Goal: Obtain resource: Download file/media

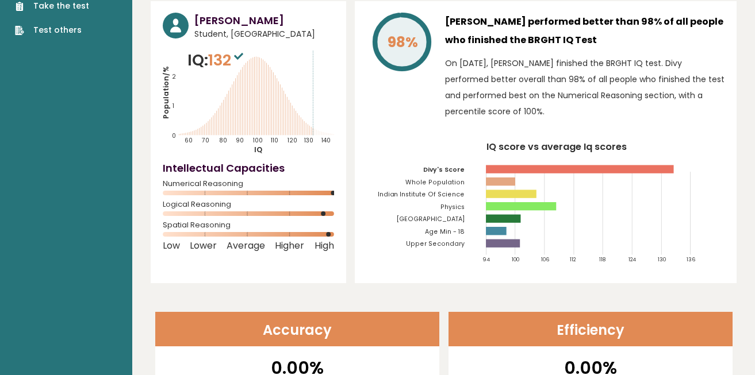
scroll to position [51, 0]
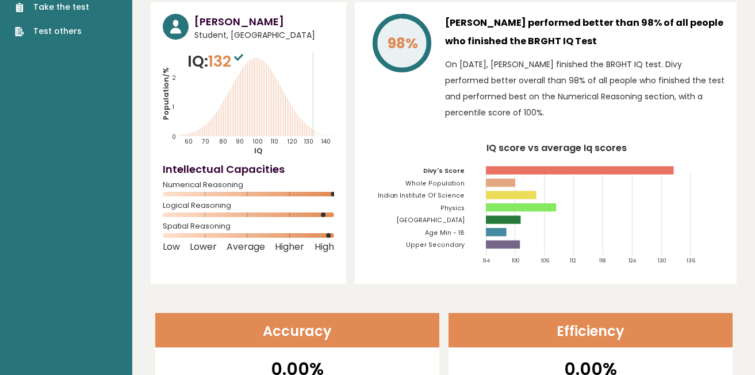
click at [492, 64] on p "On [DATE], [PERSON_NAME] finished the BRGHT IQ test. Divy performed better over…" at bounding box center [584, 88] width 279 height 64
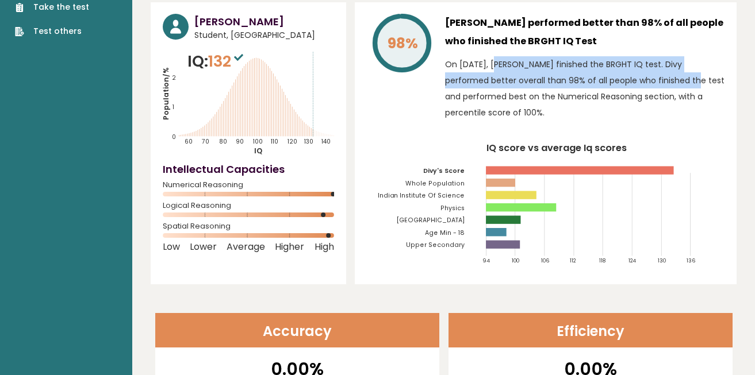
drag, startPoint x: 492, startPoint y: 64, endPoint x: 578, endPoint y: 76, distance: 87.0
click at [578, 76] on p "On [DATE], [PERSON_NAME] finished the BRGHT IQ test. Divy performed better over…" at bounding box center [584, 88] width 279 height 64
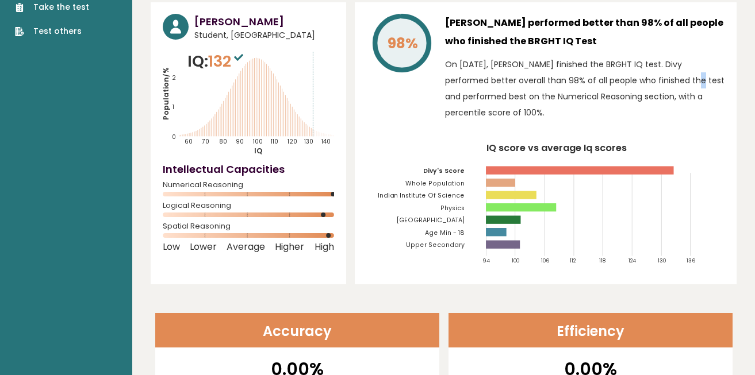
click at [578, 76] on p "On [DATE], [PERSON_NAME] finished the BRGHT IQ test. Divy performed better over…" at bounding box center [584, 88] width 279 height 64
click at [534, 87] on p "On [DATE], [PERSON_NAME] finished the BRGHT IQ test. Divy performed better over…" at bounding box center [584, 88] width 279 height 64
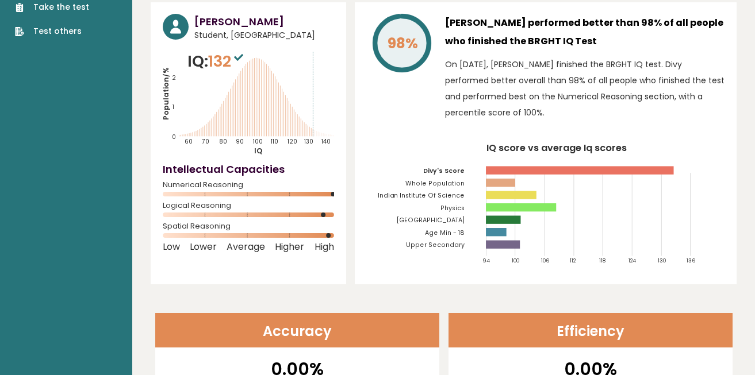
click at [585, 87] on p "On [DATE], [PERSON_NAME] finished the BRGHT IQ test. Divy performed better over…" at bounding box center [584, 88] width 279 height 64
click at [532, 94] on p "On [DATE], [PERSON_NAME] finished the BRGHT IQ test. Divy performed better over…" at bounding box center [584, 88] width 279 height 64
click at [493, 102] on p "On [DATE], [PERSON_NAME] finished the BRGHT IQ test. Divy performed better over…" at bounding box center [584, 88] width 279 height 64
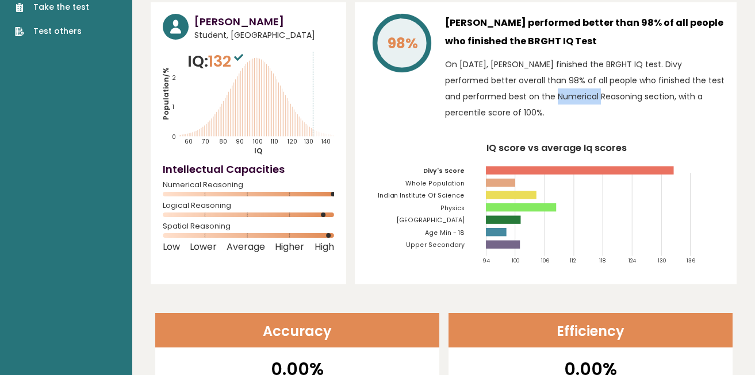
click at [493, 102] on p "On [DATE], [PERSON_NAME] finished the BRGHT IQ test. Divy performed better over…" at bounding box center [584, 88] width 279 height 64
click at [562, 105] on p "On [DATE], [PERSON_NAME] finished the BRGHT IQ test. Divy performed better over…" at bounding box center [584, 88] width 279 height 64
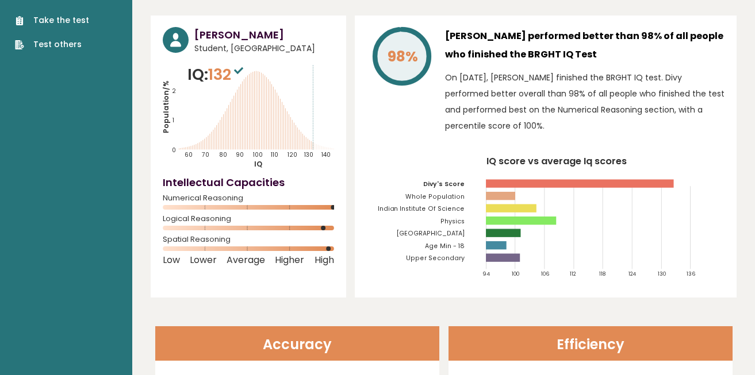
scroll to position [0, 0]
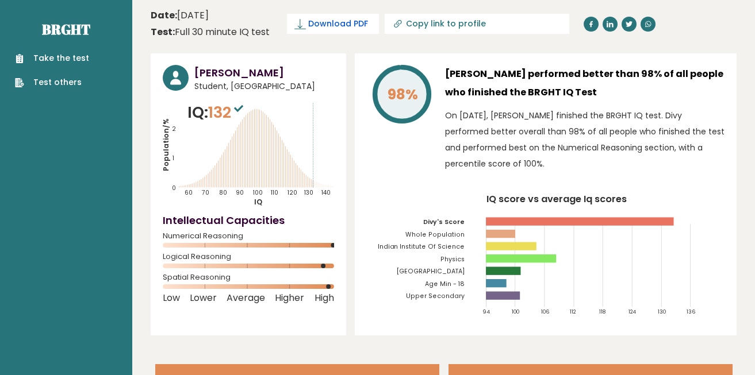
click at [332, 21] on span "Download PDF" at bounding box center [338, 24] width 60 height 12
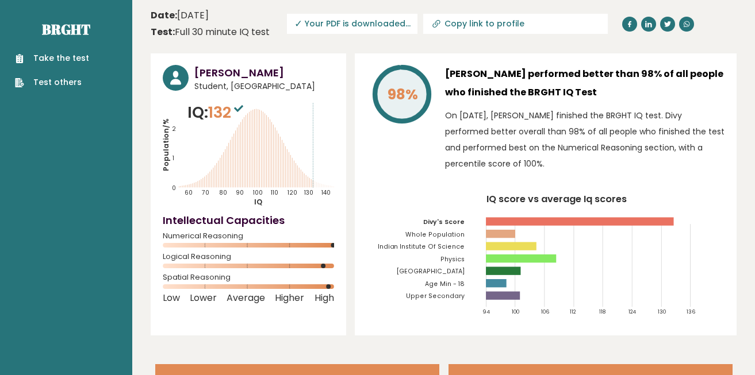
click at [70, 82] on link "Test others" at bounding box center [52, 82] width 74 height 12
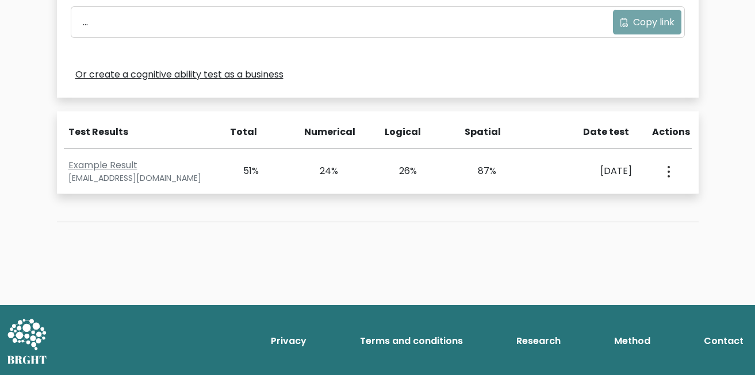
scroll to position [440, 0]
